Goal: Check status: Check status

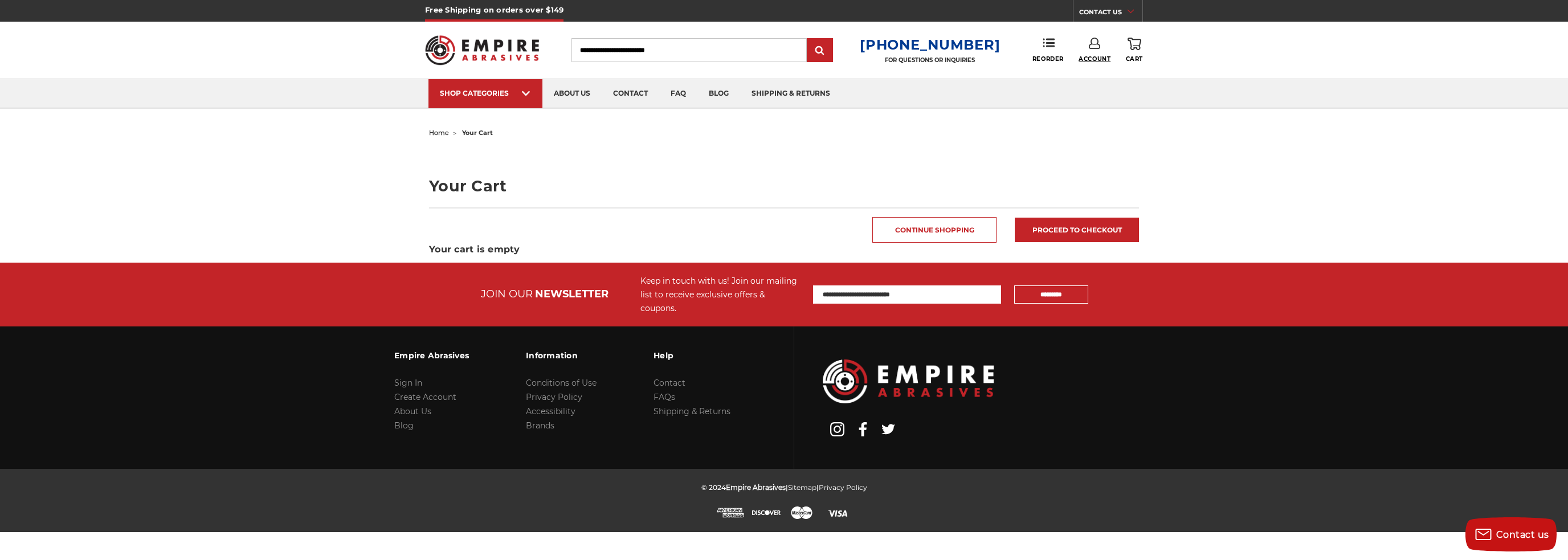
click at [1098, 59] on span "Account" at bounding box center [1094, 59] width 32 height 8
click at [1103, 71] on link "Account" at bounding box center [1095, 74] width 82 height 22
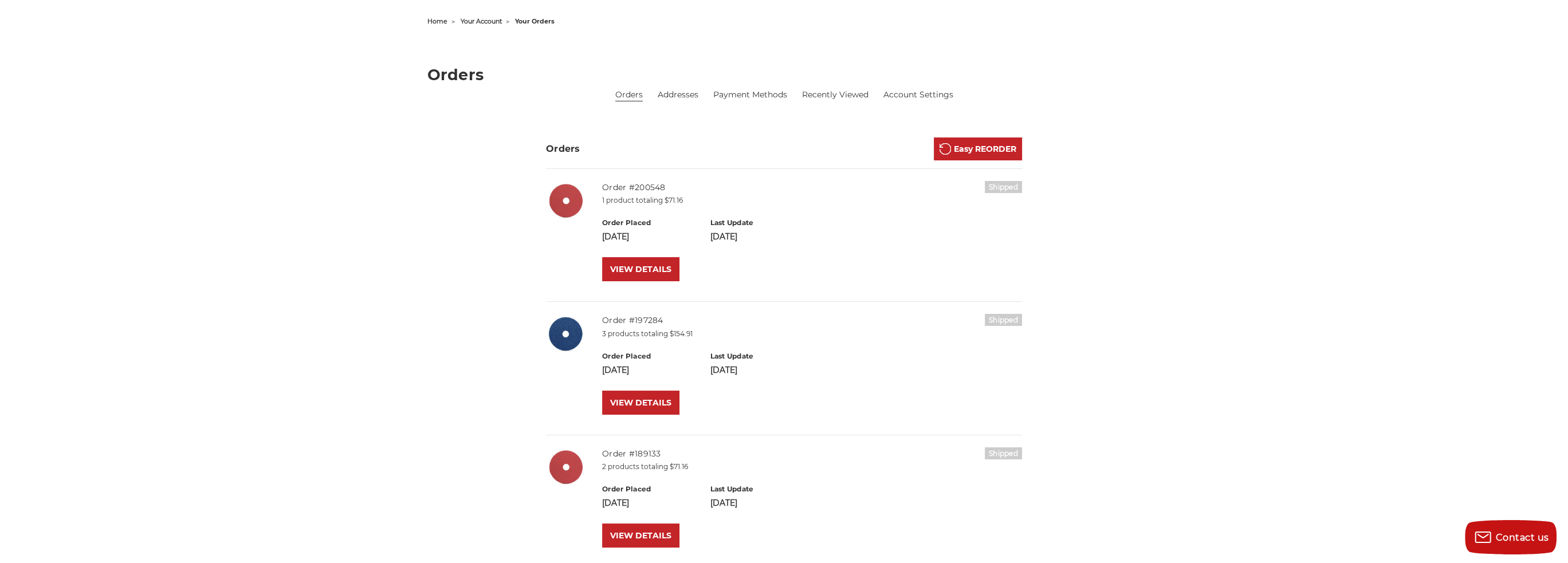
scroll to position [114, 0]
click at [653, 266] on link "VIEW DETAILS" at bounding box center [641, 268] width 77 height 24
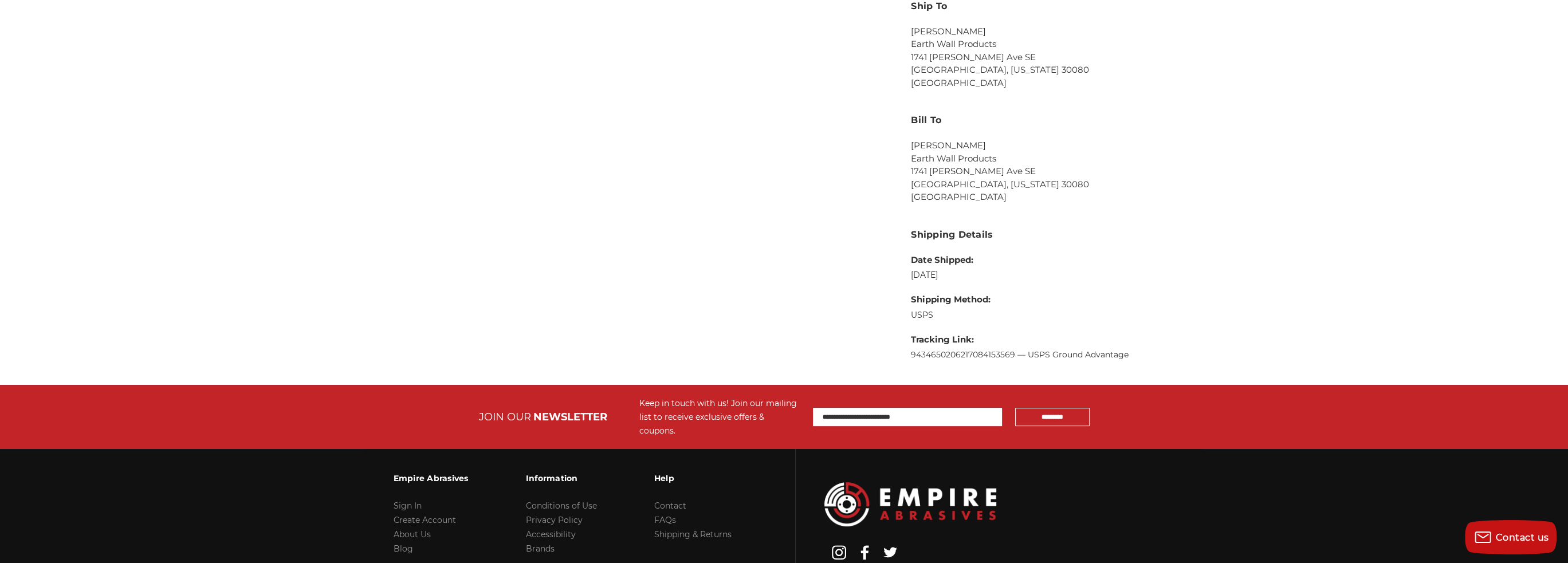
scroll to position [573, 0]
click at [983, 351] on link "9434650206217084153569 — USPS Ground Advantage" at bounding box center [1020, 354] width 218 height 10
